Goal: Transaction & Acquisition: Purchase product/service

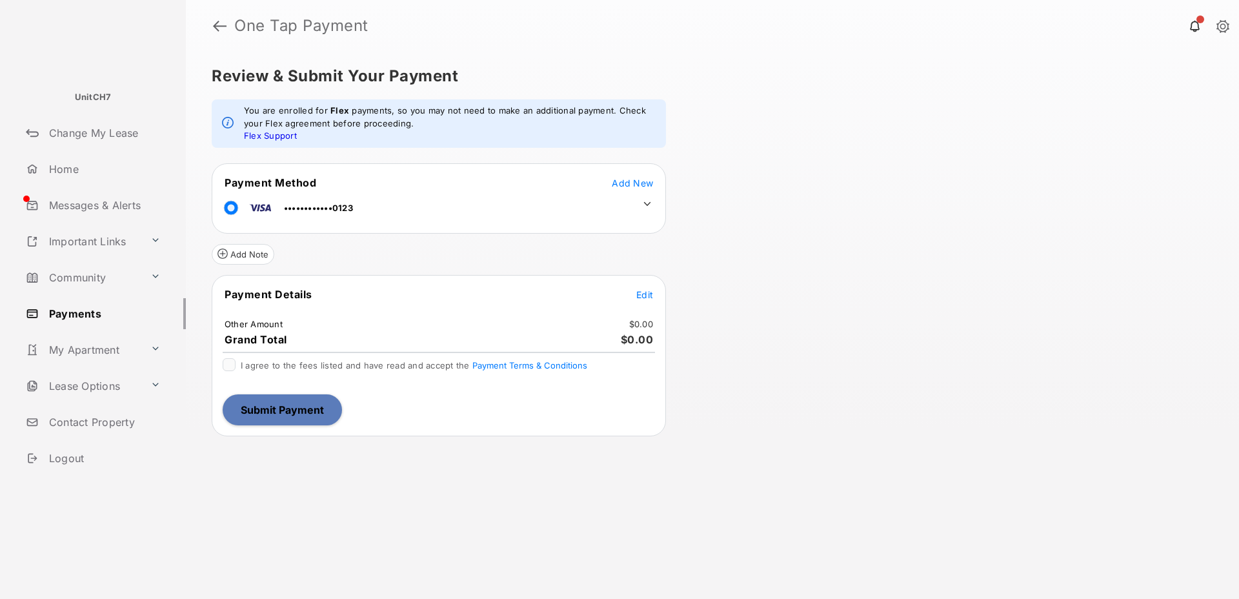
click at [649, 202] on icon at bounding box center [647, 203] width 7 height 4
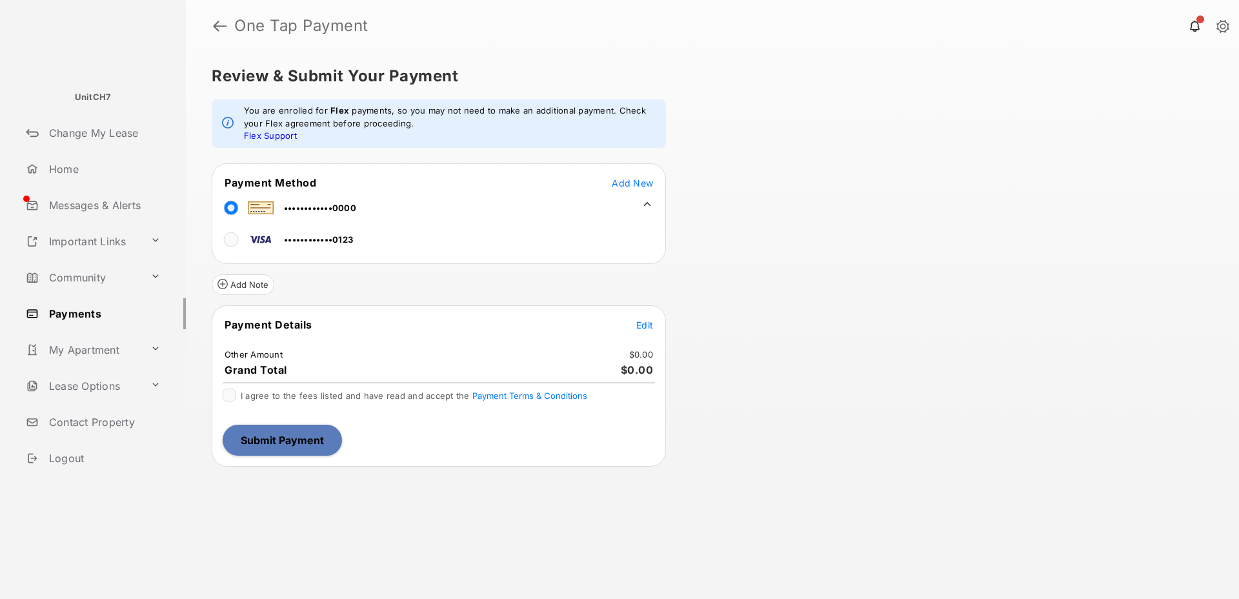
click at [640, 325] on span "Edit" at bounding box center [644, 325] width 17 height 11
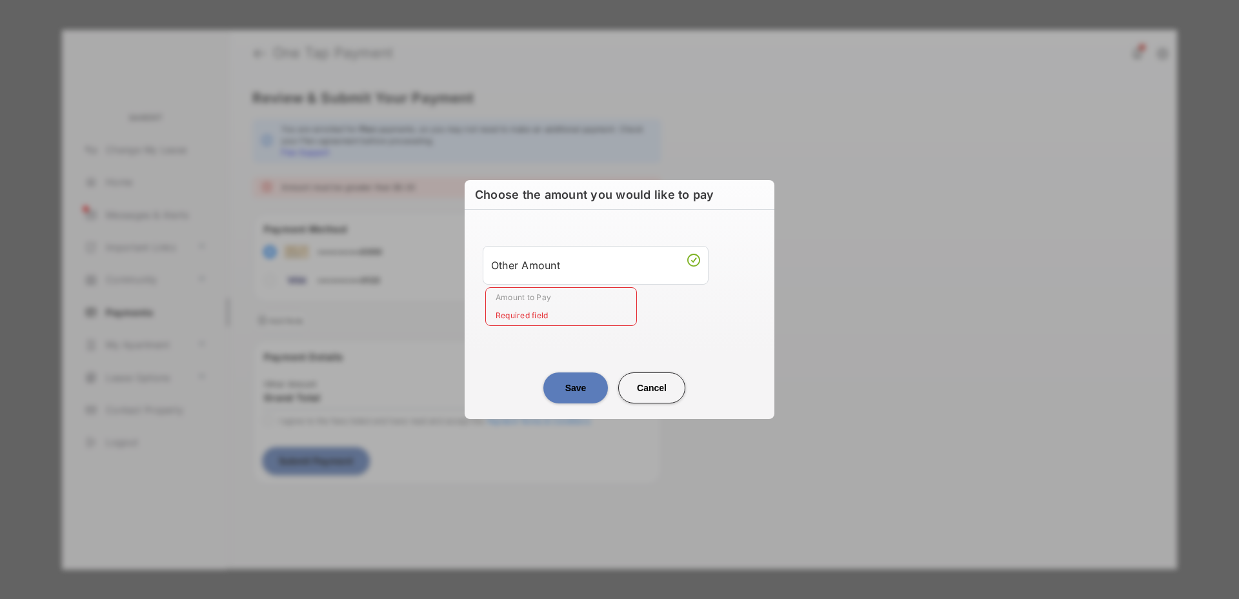
click at [534, 312] on input "Amount to Pay" at bounding box center [561, 306] width 152 height 39
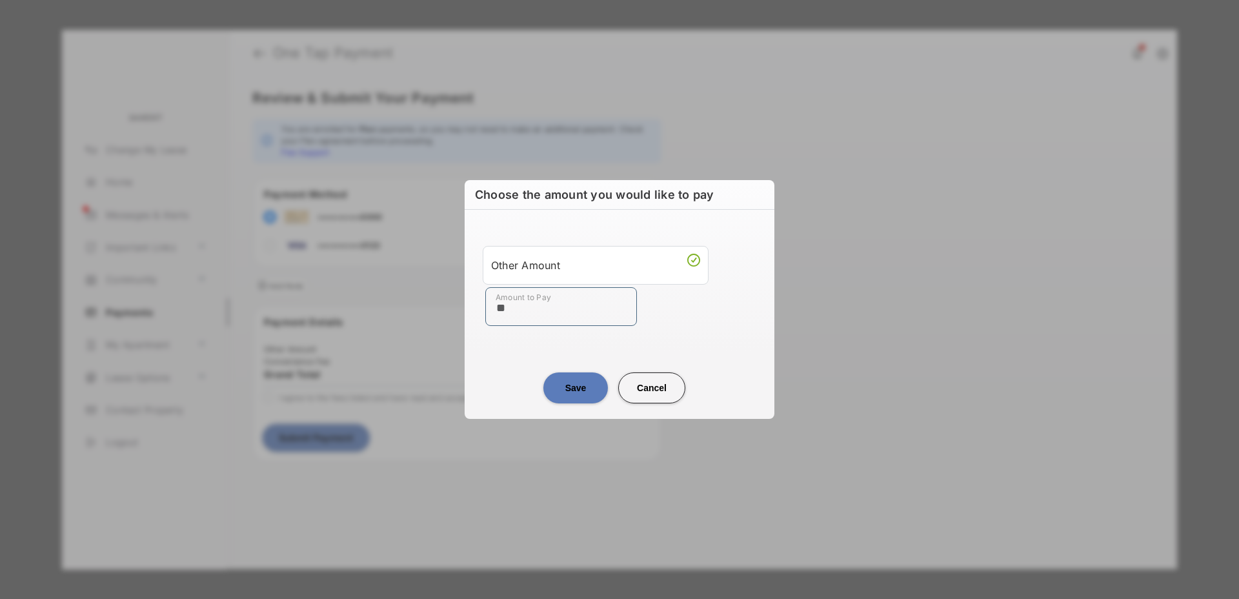
type input "**"
click at [566, 386] on button "Save" at bounding box center [575, 387] width 65 height 31
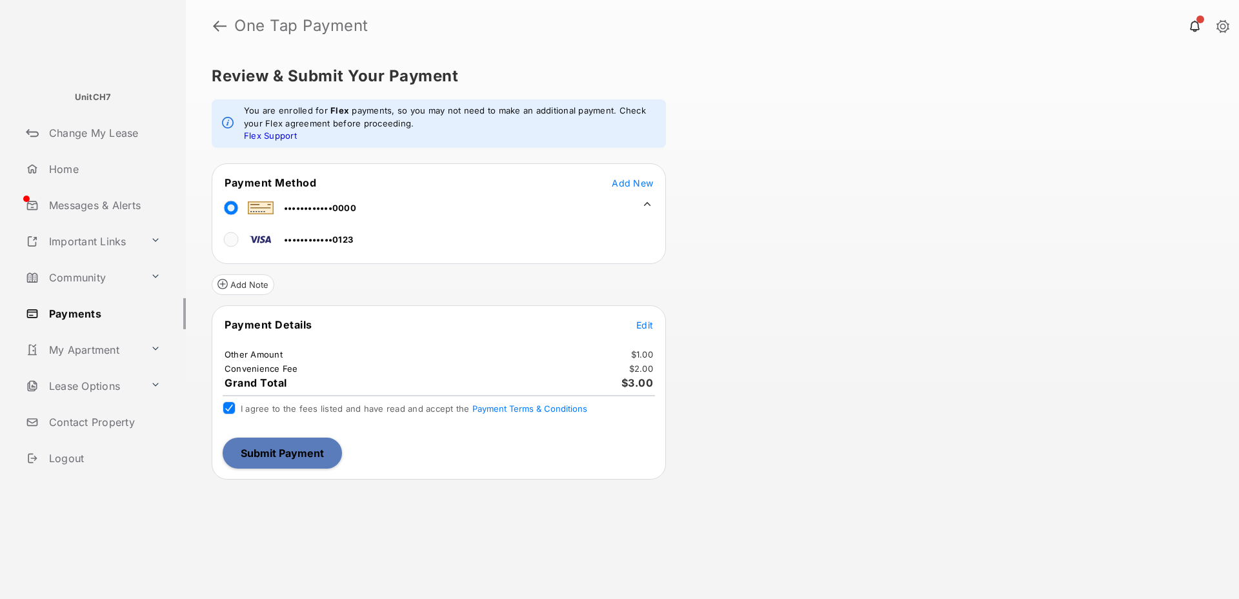
click at [265, 449] on button "Submit Payment" at bounding box center [282, 453] width 119 height 31
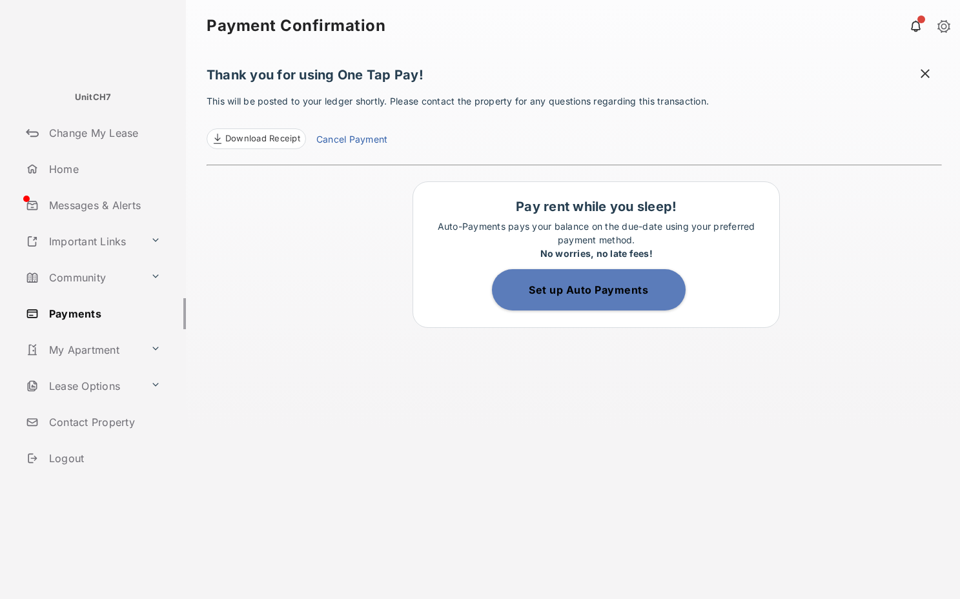
click at [925, 73] on span at bounding box center [925, 75] width 13 height 16
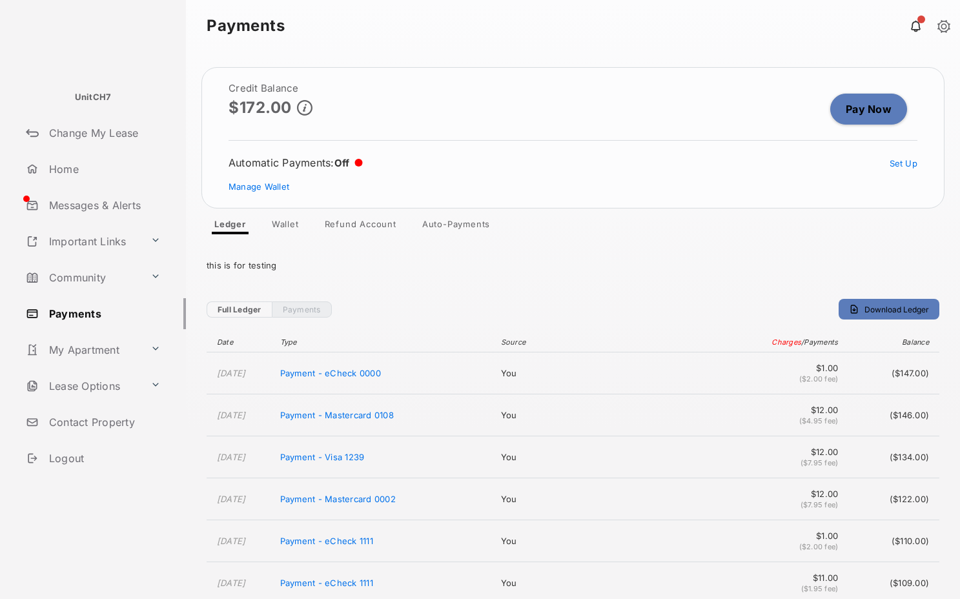
click at [857, 112] on link "Pay Now" at bounding box center [868, 109] width 77 height 31
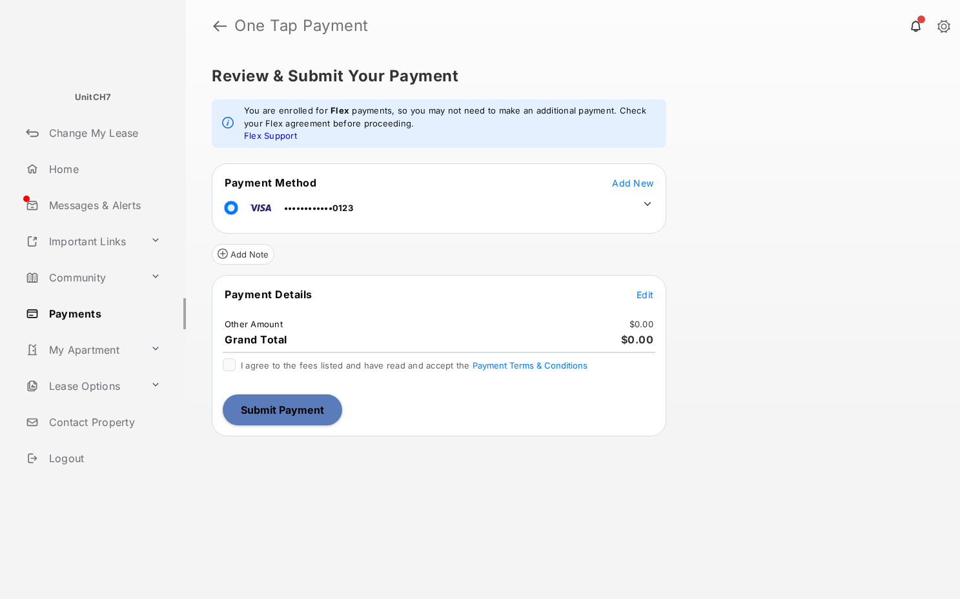
click at [649, 295] on span "Edit" at bounding box center [644, 294] width 17 height 11
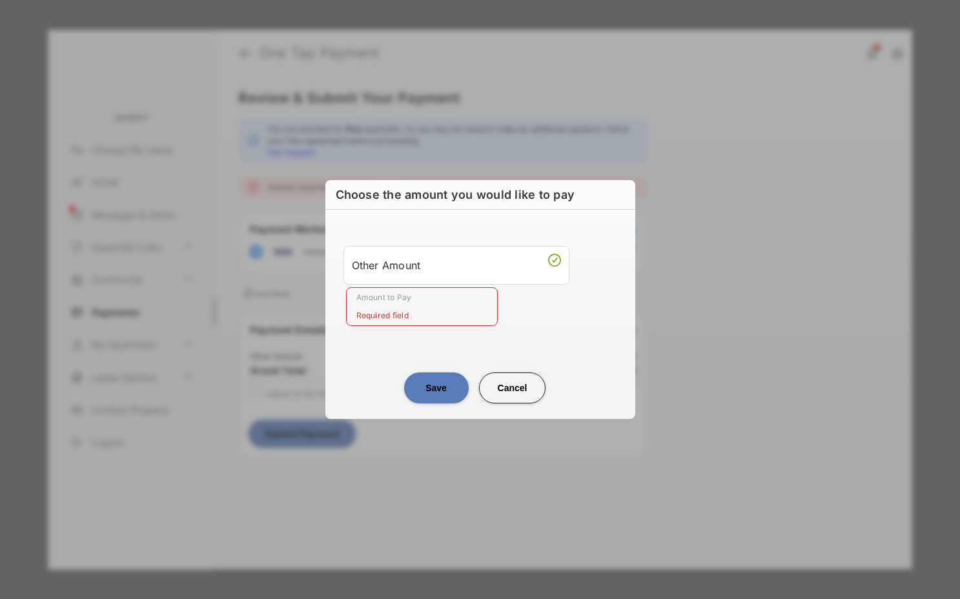
click at [413, 309] on input "Amount to Pay" at bounding box center [422, 306] width 152 height 39
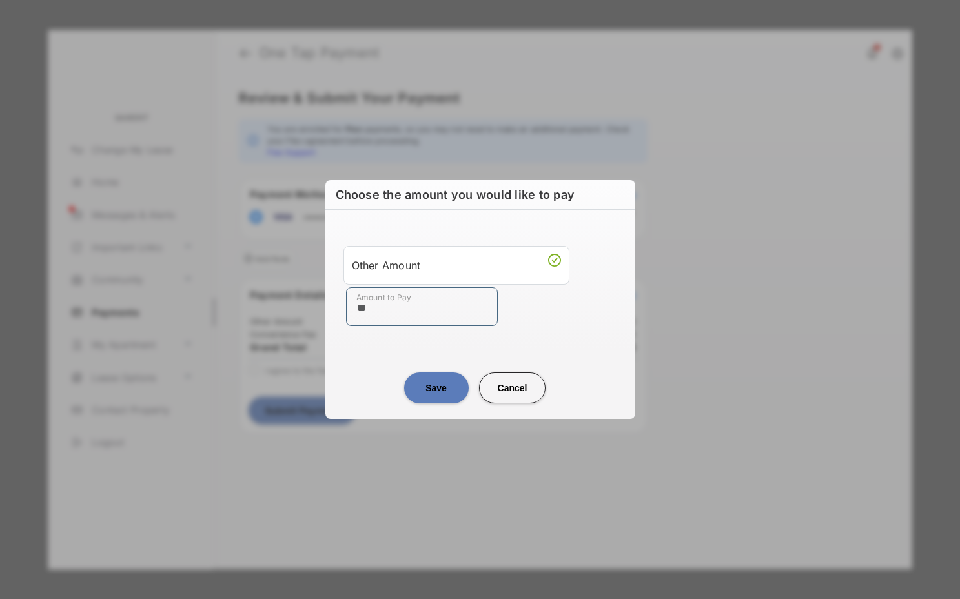
type input "**"
click at [423, 381] on button "Save" at bounding box center [436, 387] width 65 height 31
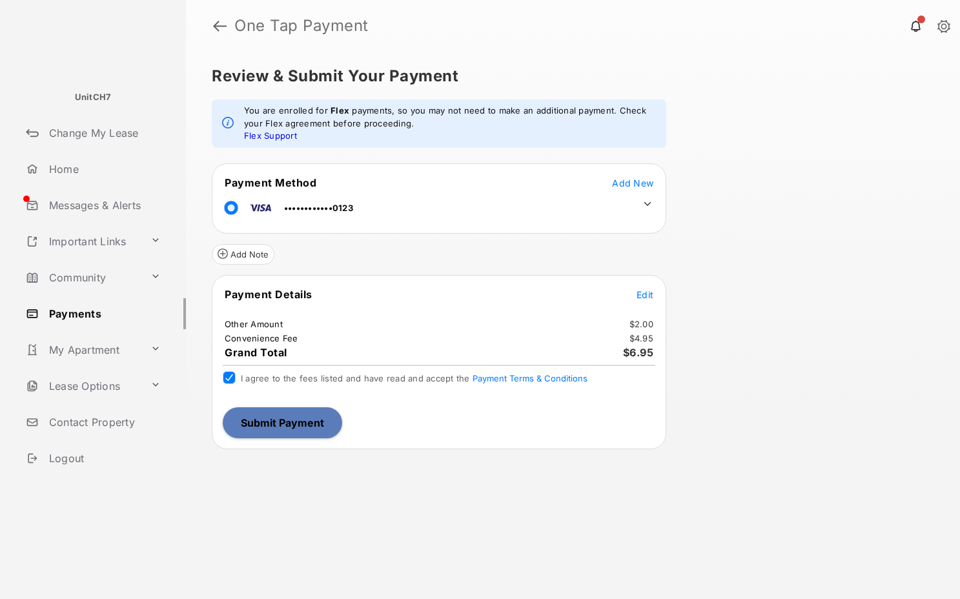
click at [300, 418] on button "Submit Payment" at bounding box center [282, 422] width 119 height 31
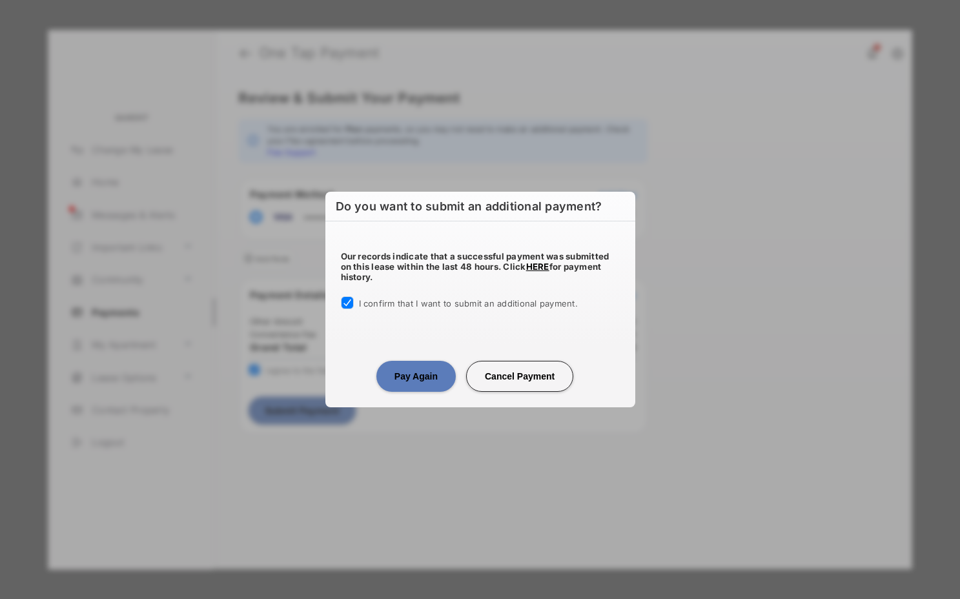
click at [425, 381] on button "Pay Again" at bounding box center [415, 376] width 79 height 31
